Goal: Information Seeking & Learning: Understand process/instructions

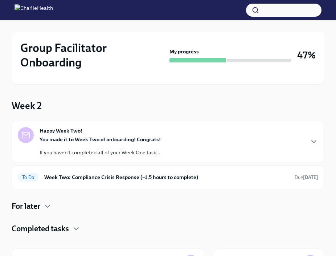
scroll to position [37, 0]
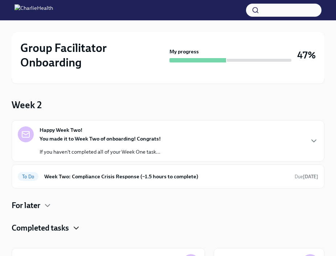
click at [76, 227] on icon "button" at bounding box center [76, 227] width 9 height 9
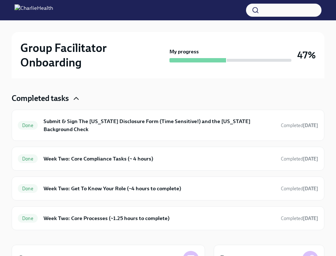
scroll to position [166, 0]
click at [199, 206] on div "Done Week Two: Core Processes (~1.25 hours to complete) Completed [DATE]" at bounding box center [168, 218] width 313 height 24
click at [162, 214] on h6 "Week Two: Core Processes (~1.25 hours to complete)" at bounding box center [159, 218] width 231 height 8
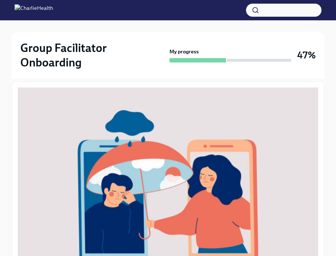
scroll to position [85, 0]
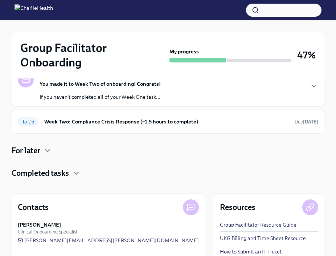
scroll to position [87, 0]
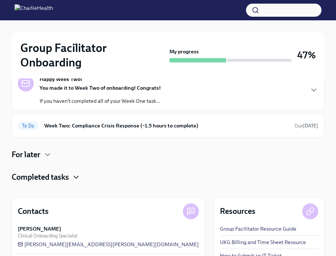
click at [78, 176] on icon "button" at bounding box center [76, 177] width 4 height 2
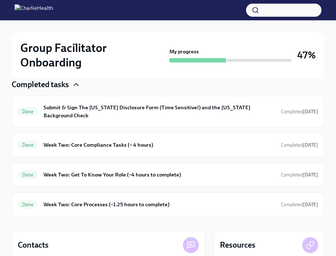
scroll to position [180, 0]
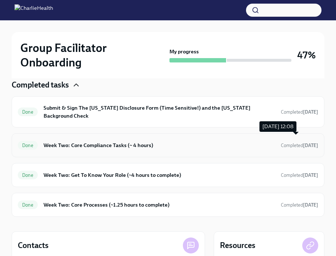
click at [293, 143] on span "Completed [DATE]" at bounding box center [299, 145] width 37 height 5
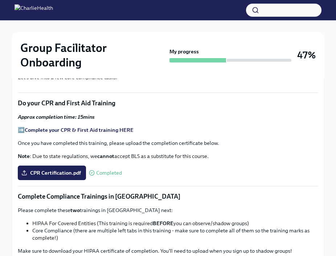
scroll to position [89, 0]
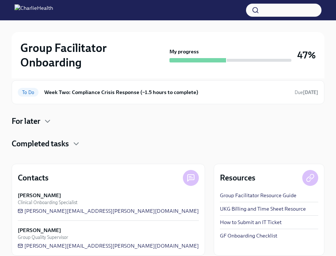
scroll to position [132, 0]
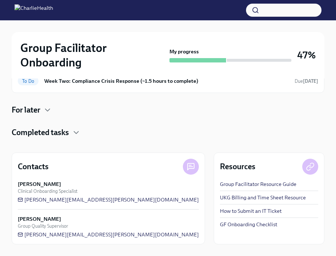
click at [68, 129] on h4 "Completed tasks" at bounding box center [40, 132] width 57 height 11
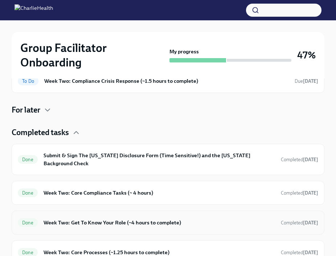
click at [143, 218] on h6 "Week Two: Get To Know Your Role (~4 hours to complete)" at bounding box center [159, 222] width 231 height 8
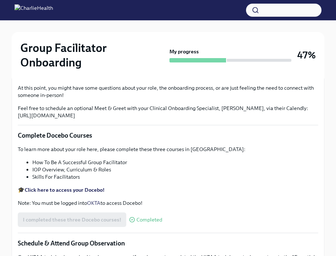
scroll to position [48, 0]
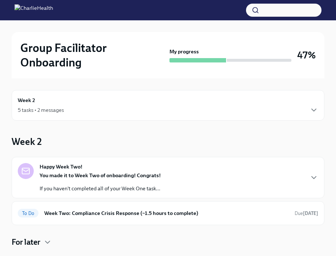
scroll to position [132, 0]
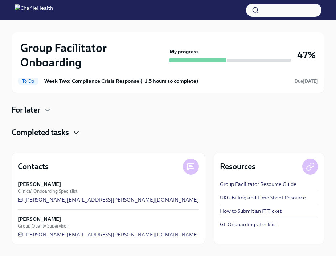
click at [81, 136] on icon "button" at bounding box center [76, 132] width 9 height 9
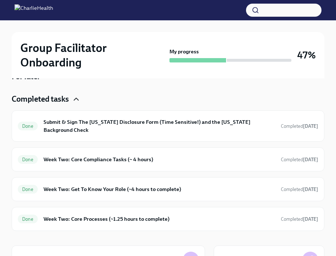
scroll to position [172, 0]
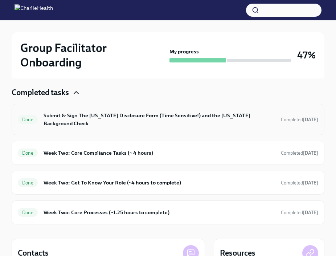
click at [265, 121] on div "Done Submit & Sign The [US_STATE] Disclosure Form (Time Sensitive!) and the [US…" at bounding box center [168, 119] width 300 height 19
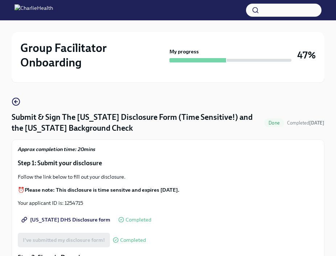
scroll to position [27, 0]
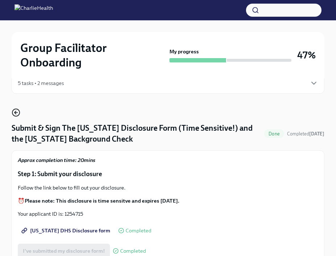
click at [15, 113] on icon "button" at bounding box center [16, 112] width 9 height 9
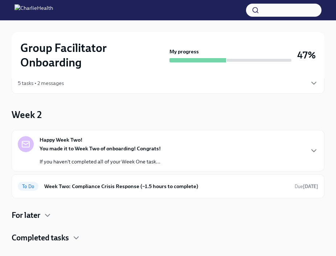
click at [72, 235] on div "Completed tasks" at bounding box center [168, 237] width 313 height 11
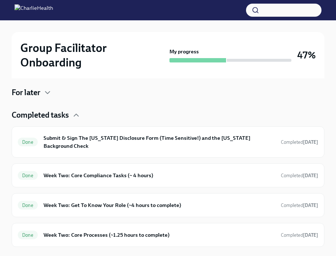
scroll to position [162, 0]
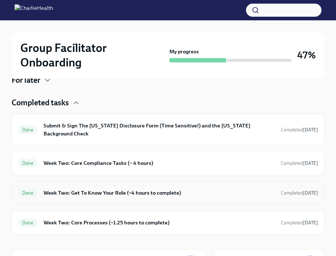
click at [149, 189] on h6 "Week Two: Get To Know Your Role (~4 hours to complete)" at bounding box center [159, 193] width 231 height 8
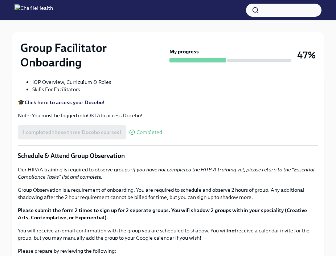
scroll to position [88, 0]
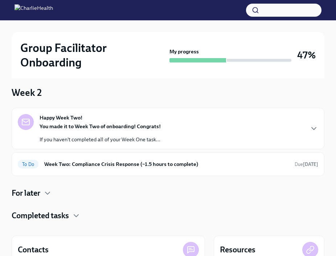
scroll to position [132, 0]
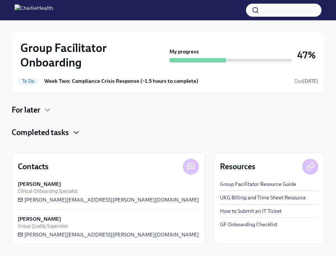
click at [76, 130] on icon "button" at bounding box center [76, 132] width 9 height 9
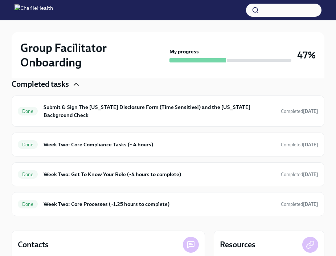
scroll to position [188, 0]
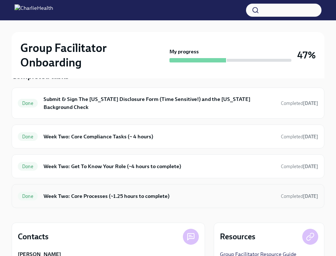
click at [252, 184] on div "Done Week Two: Core Processes (~1.25 hours to complete) Completed [DATE]" at bounding box center [168, 196] width 313 height 24
click at [246, 192] on h6 "Week Two: Core Processes (~1.25 hours to complete)" at bounding box center [159, 196] width 231 height 8
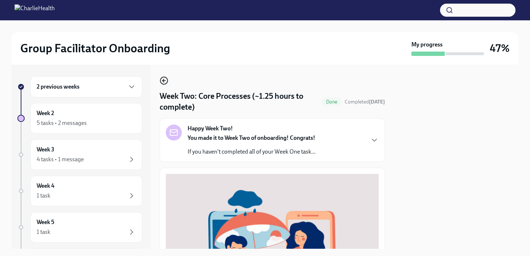
click at [166, 81] on icon "button" at bounding box center [164, 80] width 9 height 9
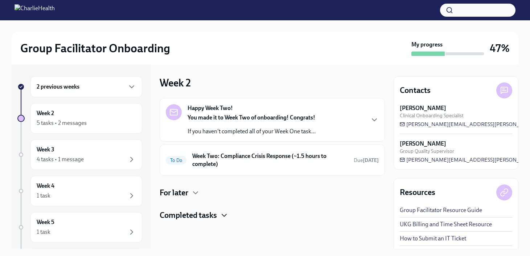
click at [227, 211] on icon "button" at bounding box center [224, 215] width 9 height 9
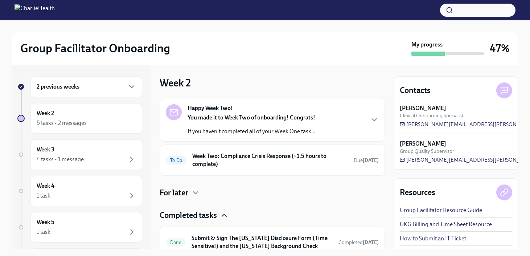
scroll to position [129, 0]
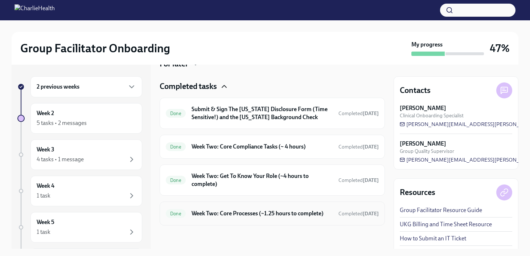
click at [271, 212] on h6 "Week Two: Core Processes (~1.25 hours to complete)" at bounding box center [261, 213] width 141 height 8
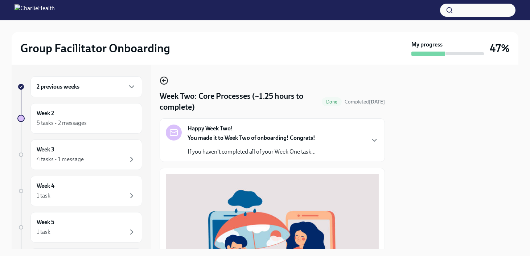
click at [166, 83] on icon "button" at bounding box center [164, 80] width 9 height 9
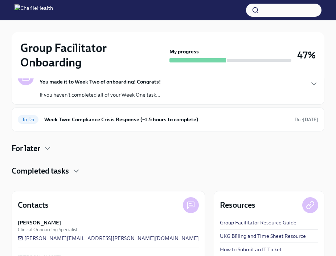
scroll to position [99, 0]
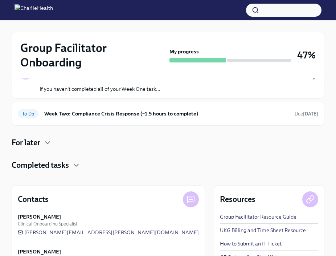
click at [62, 162] on h4 "Completed tasks" at bounding box center [40, 165] width 57 height 11
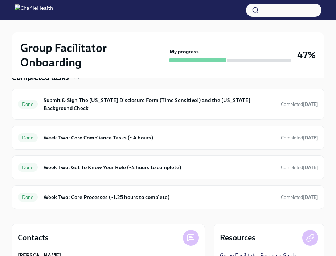
scroll to position [189, 0]
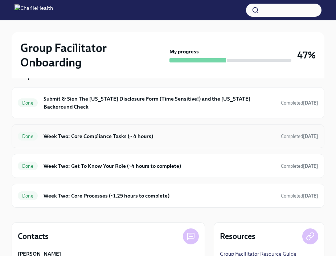
click at [231, 130] on div "Done Week Two: Core Compliance Tasks (~ 4 hours) Completed [DATE]" at bounding box center [168, 136] width 300 height 12
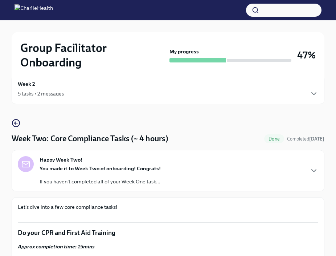
scroll to position [13, 0]
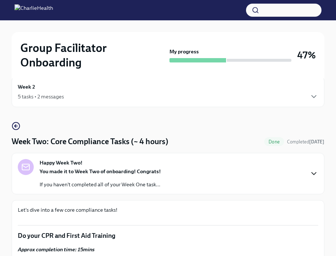
click at [314, 169] on icon "button" at bounding box center [313, 173] width 9 height 9
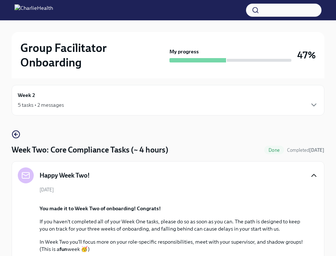
scroll to position [0, 0]
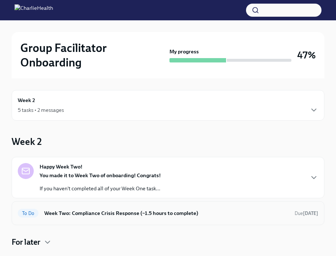
click at [192, 209] on h6 "Week Two: Compliance Crisis Response (~1.5 hours to complete)" at bounding box center [166, 213] width 244 height 8
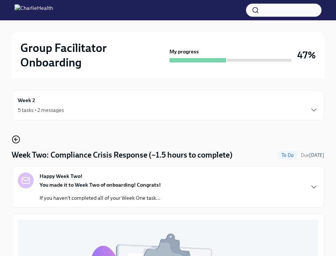
click at [15, 138] on icon "button" at bounding box center [15, 139] width 1 height 3
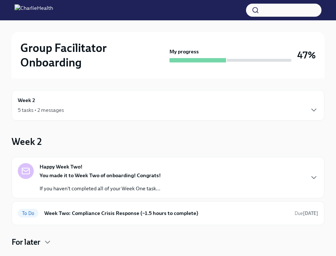
click at [84, 83] on div "Week 2 5 tasks • 2 messages Week 2 Happy Week Two! You made it to Week Two of o…" at bounding box center [168, 232] width 313 height 309
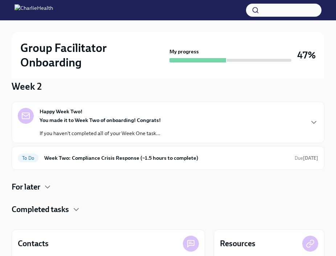
scroll to position [98, 0]
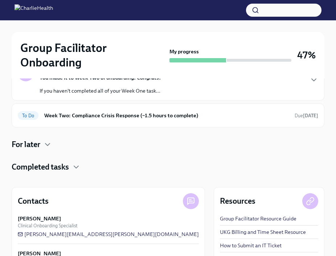
click at [70, 165] on div "Completed tasks" at bounding box center [168, 166] width 313 height 11
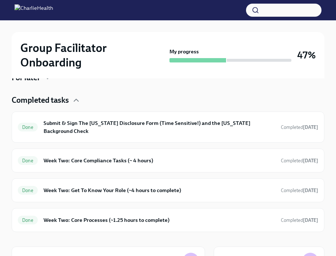
scroll to position [170, 0]
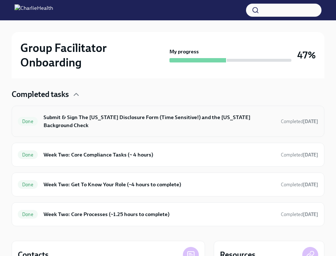
click at [196, 116] on h6 "Submit & Sign The [US_STATE] Disclosure Form (Time Sensitive!) and the [US_STAT…" at bounding box center [159, 121] width 231 height 16
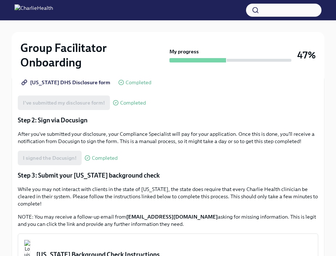
scroll to position [186, 0]
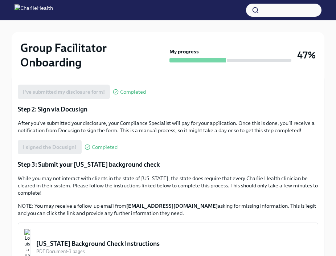
click at [34, 11] on img at bounding box center [34, 10] width 38 height 12
click at [21, 11] on img at bounding box center [34, 10] width 38 height 12
click at [41, 10] on img at bounding box center [34, 10] width 38 height 12
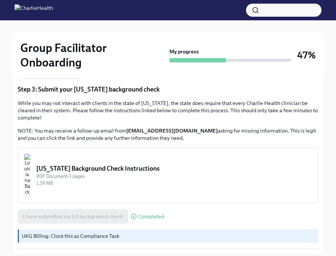
scroll to position [309, 0]
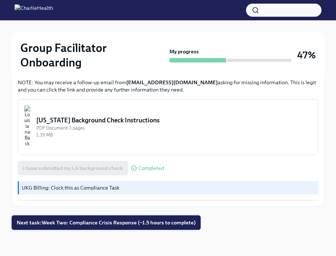
click at [165, 220] on span "Next task : Week Two: Compliance Crisis Response (~1.5 hours to complete)" at bounding box center [106, 222] width 179 height 7
